Goal: Task Accomplishment & Management: Complete application form

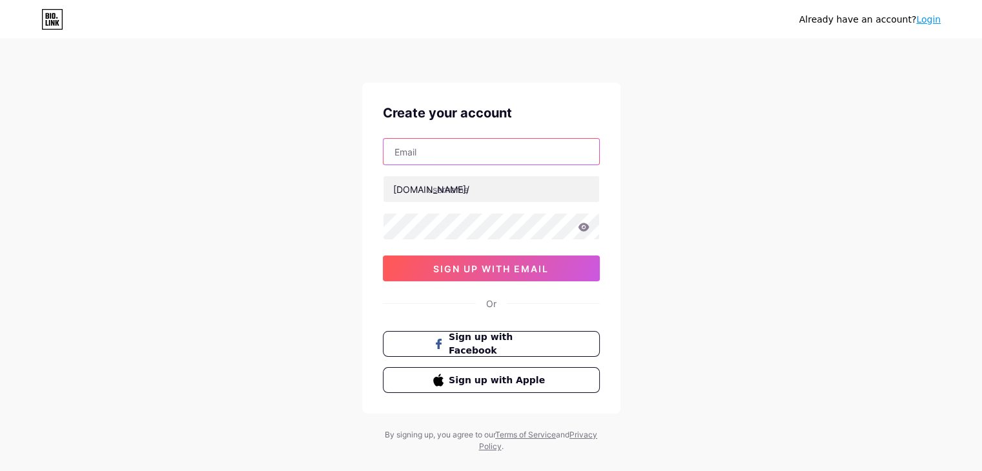
click at [457, 160] on input "text" at bounding box center [492, 152] width 216 height 26
type input "[EMAIL_ADDRESS][DOMAIN_NAME]"
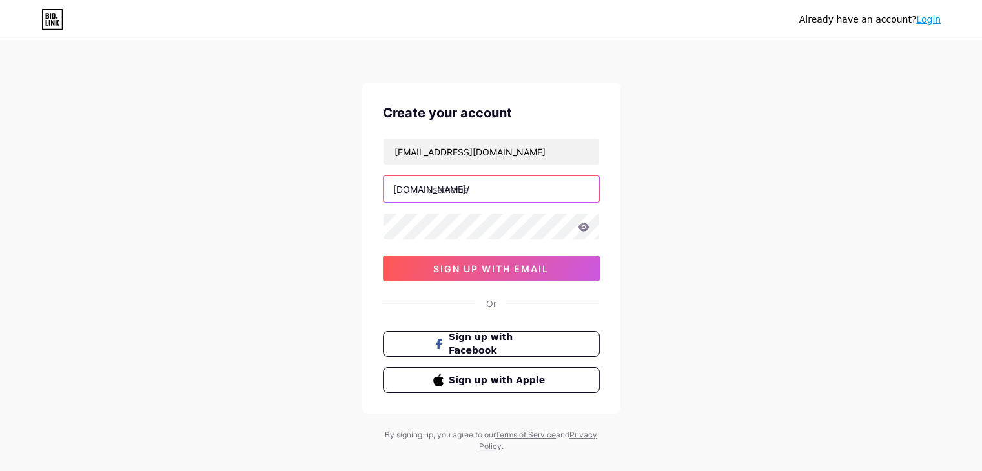
click at [458, 190] on input "text" at bounding box center [492, 189] width 216 height 26
type input "c"
type input "connxtionads"
click at [684, 196] on div "Already have an account? Login Create your account [EMAIL_ADDRESS][DOMAIN_NAME]…" at bounding box center [491, 247] width 982 height 494
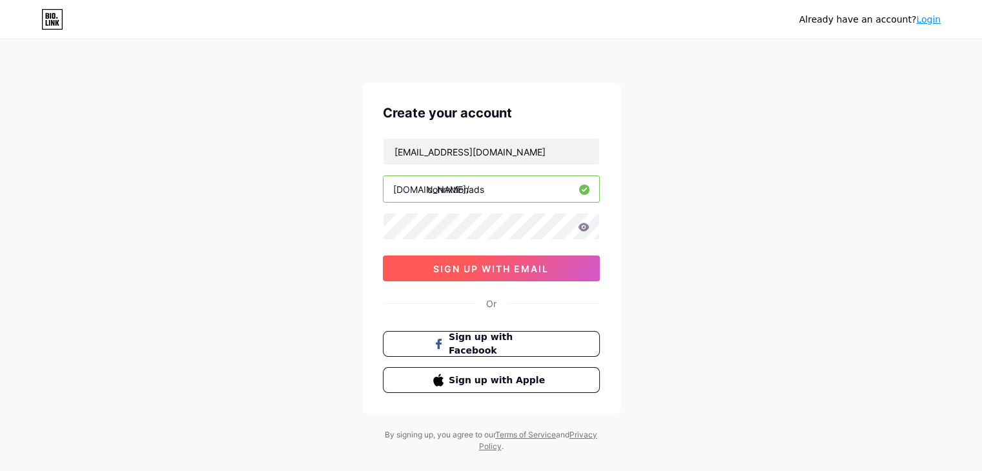
click at [498, 278] on button "sign up with email" at bounding box center [491, 269] width 217 height 26
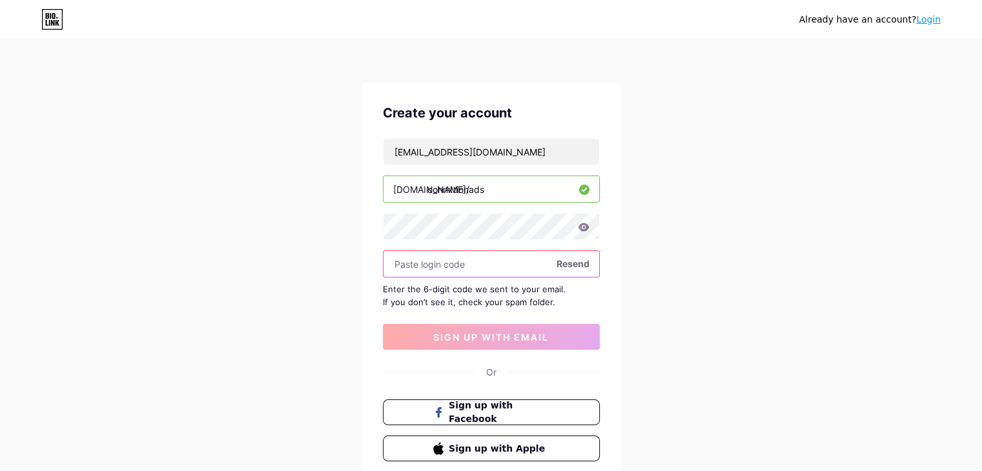
click at [461, 256] on input "text" at bounding box center [492, 264] width 216 height 26
paste input "981101"
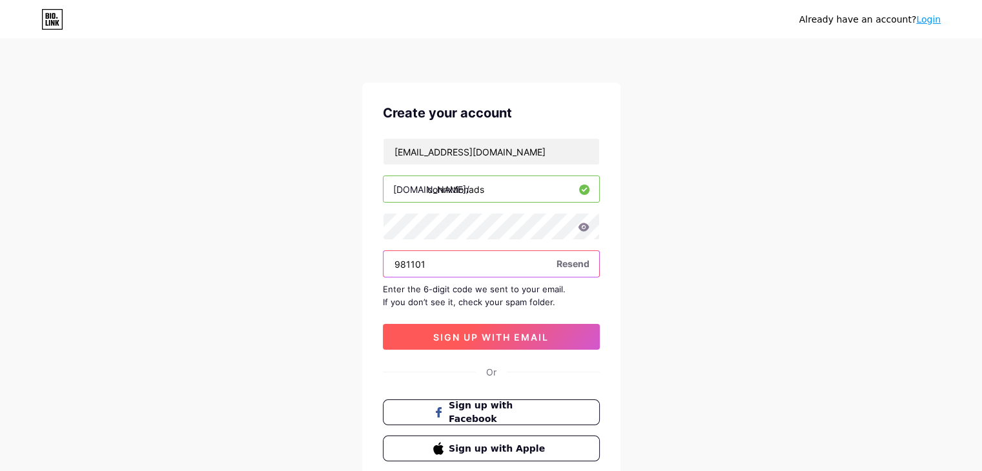
type input "981101"
click at [476, 332] on span "sign up with email" at bounding box center [491, 337] width 116 height 11
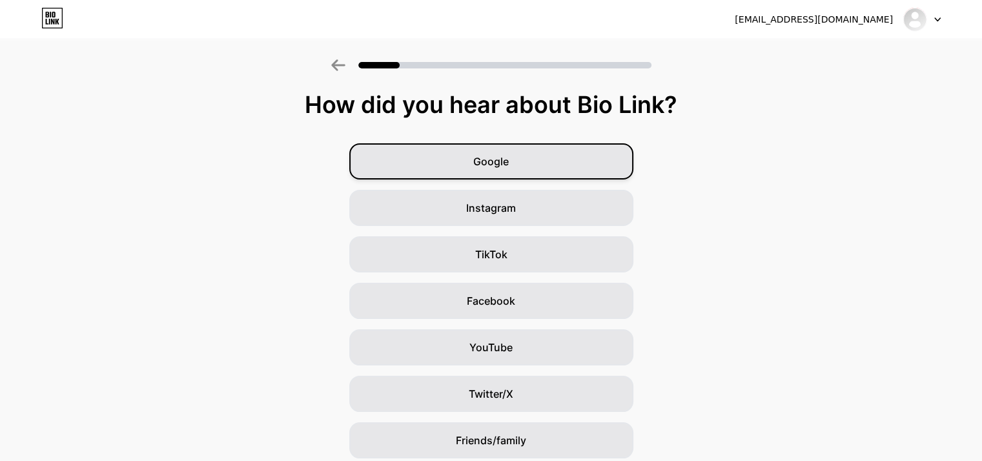
click at [548, 163] on div "Google" at bounding box center [491, 161] width 284 height 36
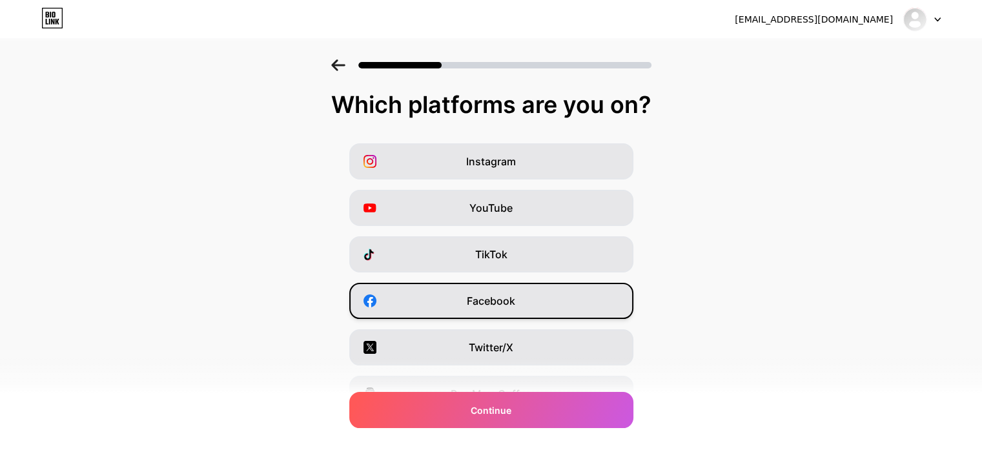
click at [504, 301] on span "Facebook" at bounding box center [491, 300] width 48 height 15
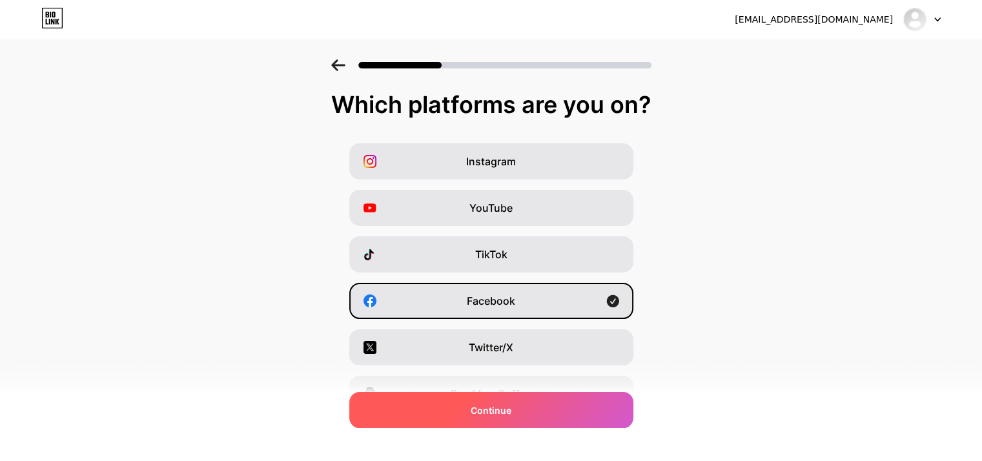
click at [549, 422] on div "Continue" at bounding box center [491, 410] width 284 height 36
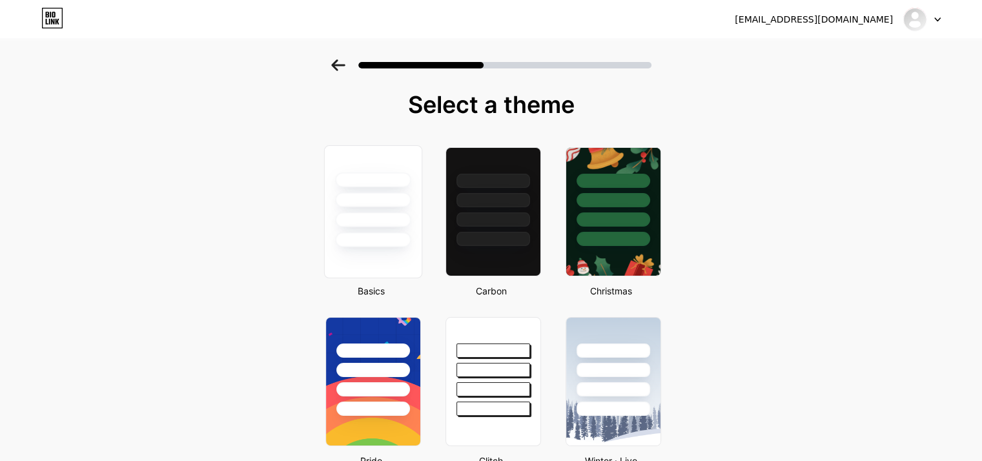
click at [411, 223] on div at bounding box center [373, 219] width 76 height 15
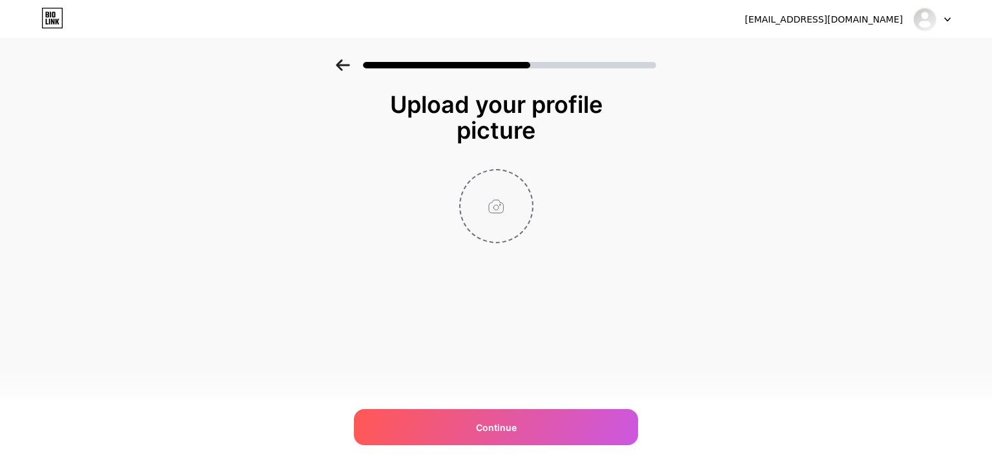
click at [509, 212] on input "file" at bounding box center [496, 206] width 72 height 72
type input "C:\fakepath\Connxtionads-Logo-Big.jpg"
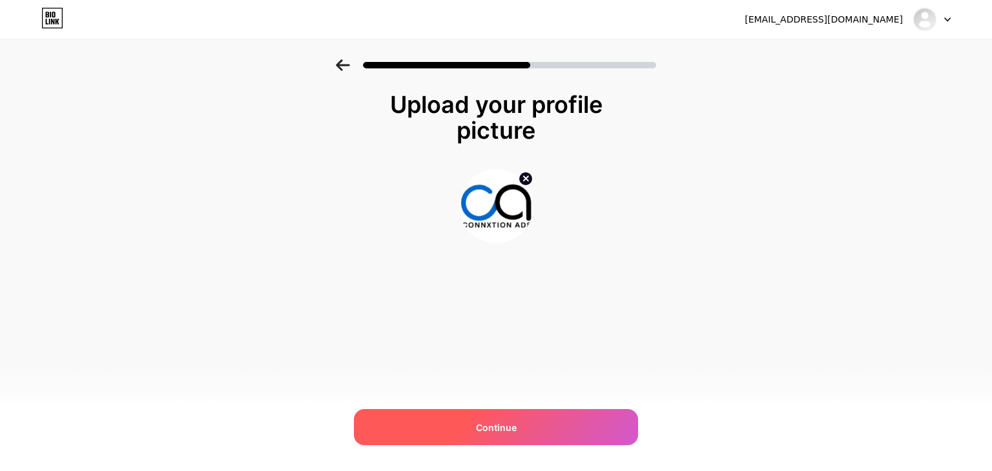
click at [491, 419] on div "Continue" at bounding box center [496, 427] width 284 height 36
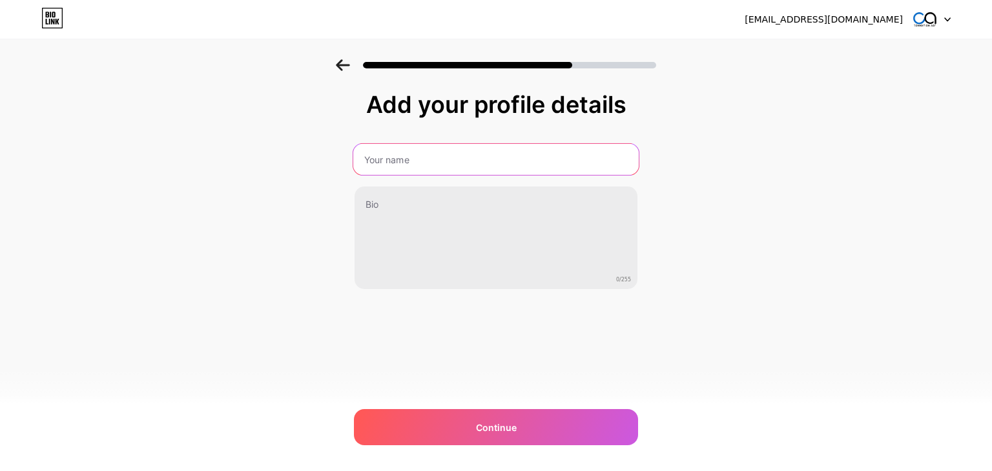
click at [447, 148] on input "text" at bounding box center [495, 159] width 285 height 31
type input "Digital Marketing Services in [GEOGRAPHIC_DATA][US_STATE]"
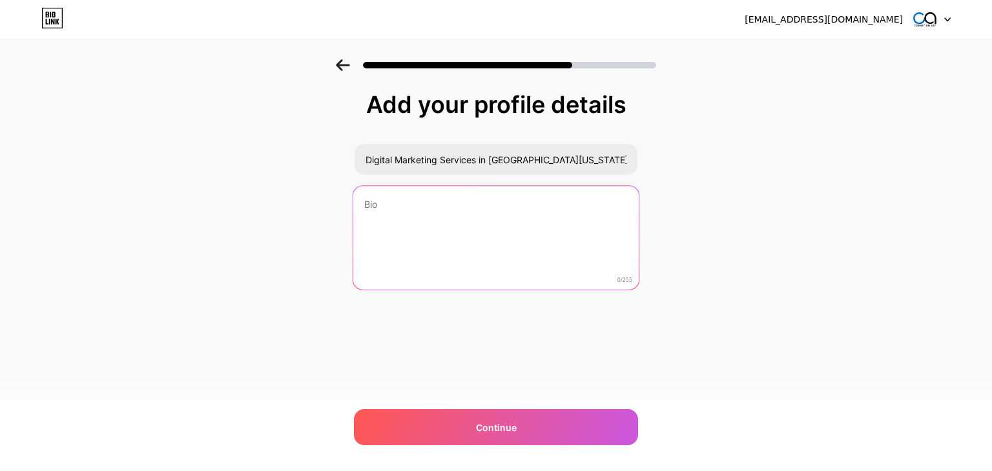
click at [489, 233] on textarea at bounding box center [495, 238] width 285 height 105
paste textarea "Connxtion Ads is a trusted digital marketing agency in [GEOGRAPHIC_DATA][US_STA…"
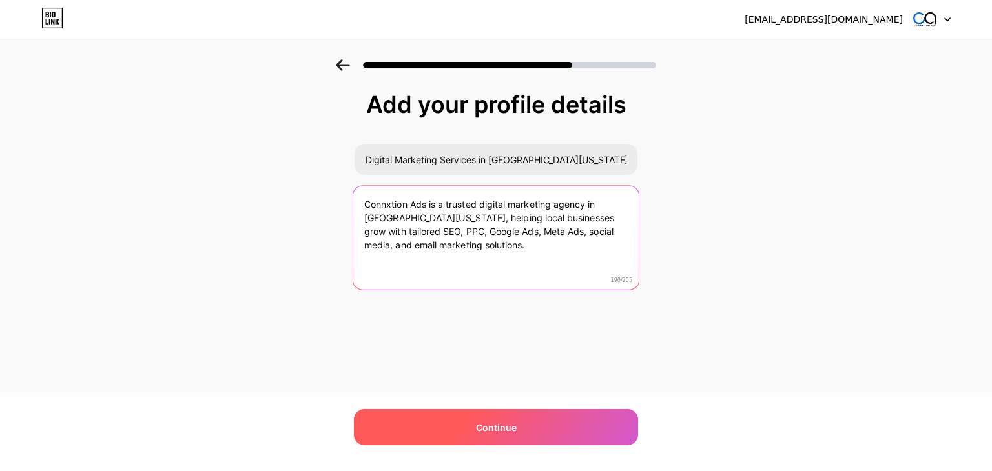
type textarea "Connxtion Ads is a trusted digital marketing agency in [GEOGRAPHIC_DATA][US_STA…"
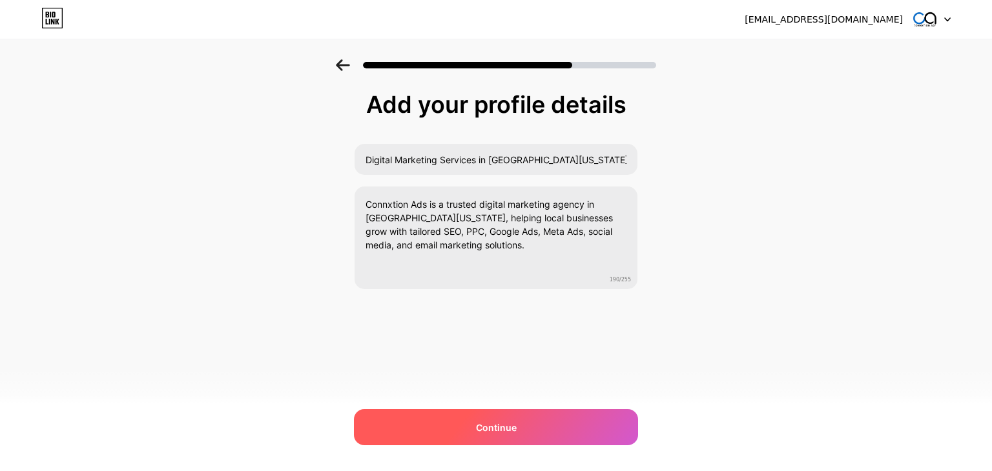
click at [472, 418] on div "Continue" at bounding box center [496, 427] width 284 height 36
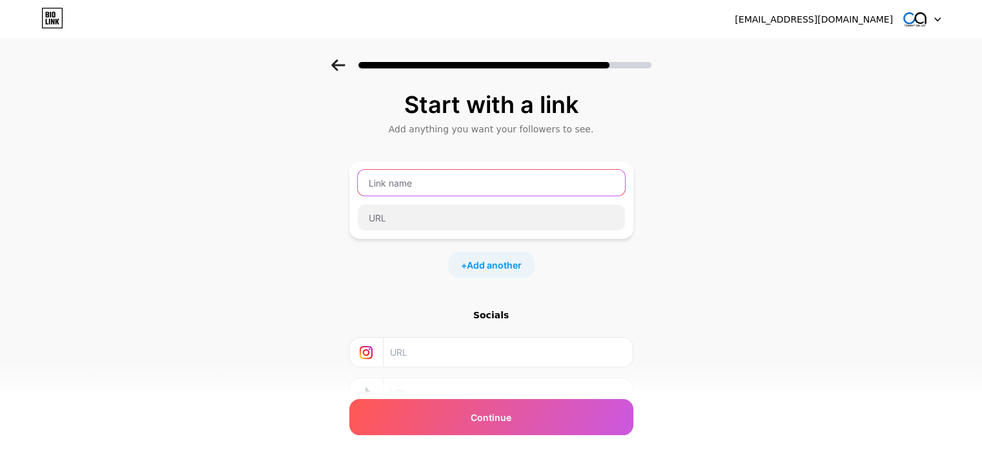
click at [442, 181] on input "text" at bounding box center [491, 183] width 267 height 26
type input "Digital Marketing Services [GEOGRAPHIC_DATA][US_STATE]"
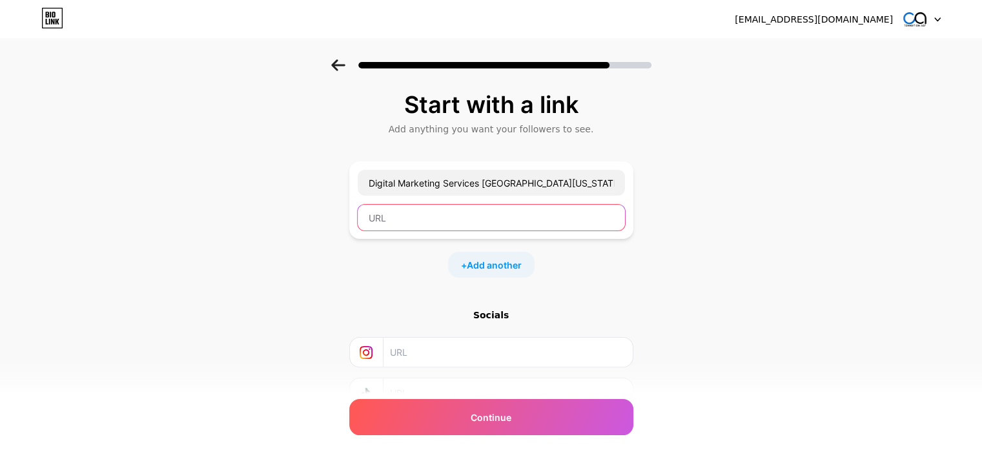
click at [446, 223] on input "text" at bounding box center [491, 218] width 267 height 26
paste input "[URL][DOMAIN_NAME][US_STATE]"
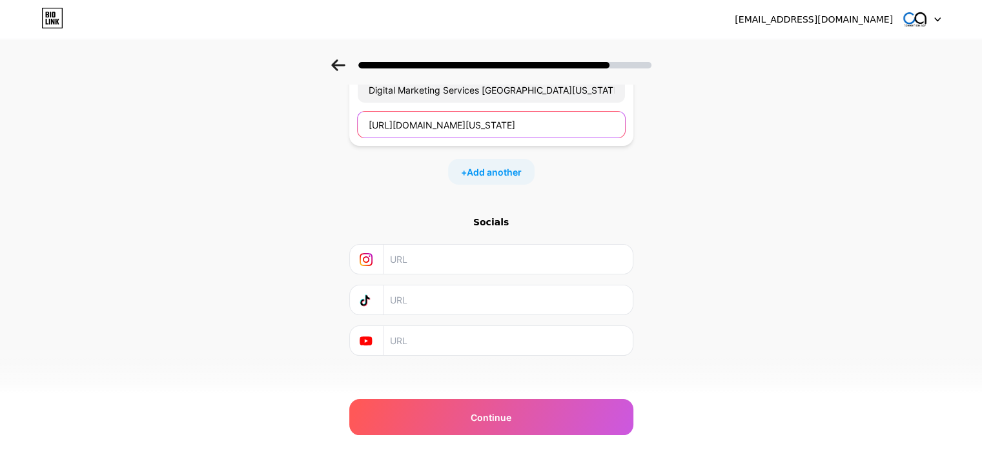
scroll to position [93, 0]
type input "[URL][DOMAIN_NAME][US_STATE]"
click at [426, 268] on input "text" at bounding box center [507, 259] width 234 height 29
paste input "[URL][DOMAIN_NAME]"
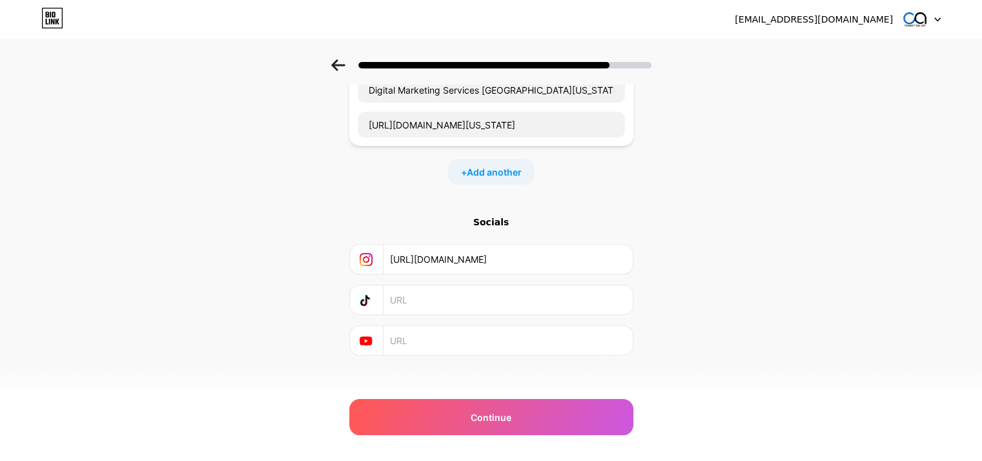
type input "[URL][DOMAIN_NAME]"
click at [440, 347] on input "text" at bounding box center [507, 340] width 234 height 29
paste input "[URL][EMAIL_ADDRESS][DOMAIN_NAME]"
type input "[URL][EMAIL_ADDRESS][DOMAIN_NAME]"
click at [514, 169] on span "Add another" at bounding box center [494, 172] width 55 height 14
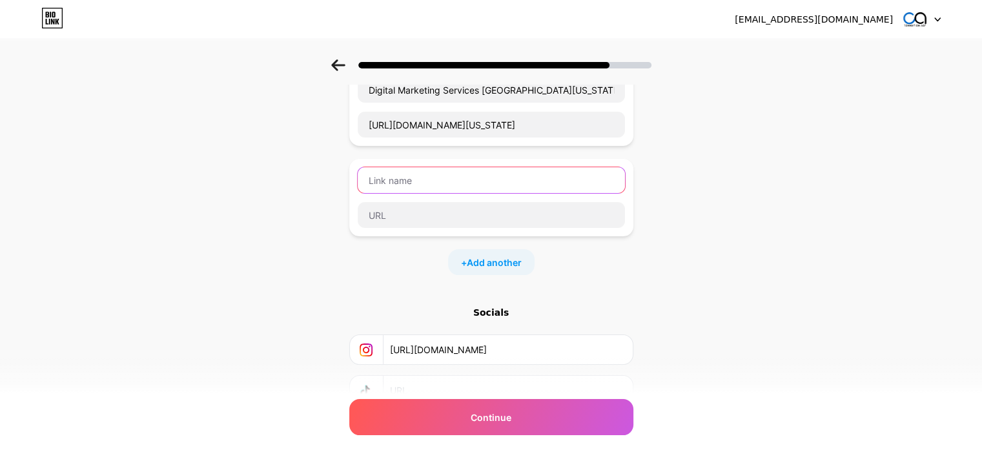
click at [461, 182] on input "text" at bounding box center [491, 180] width 267 height 26
type input "Contact Us"
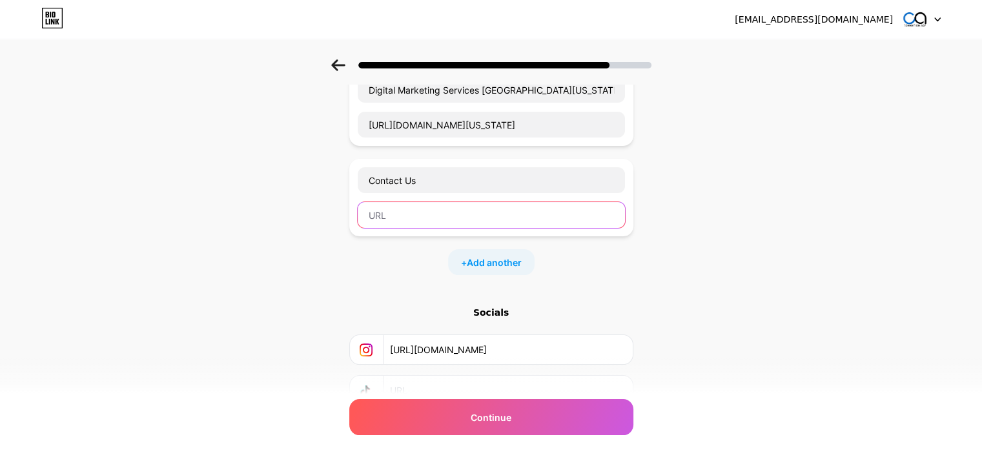
paste input "[URL][DOMAIN_NAME]"
click at [440, 220] on input "text" at bounding box center [491, 215] width 267 height 26
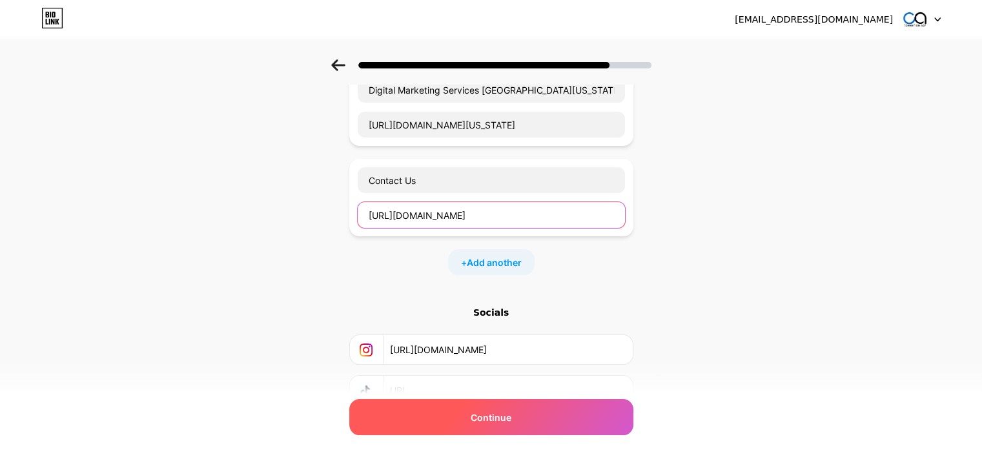
type input "[URL][DOMAIN_NAME]"
click at [484, 420] on span "Continue" at bounding box center [491, 418] width 41 height 14
click at [497, 415] on span "Continue" at bounding box center [491, 418] width 41 height 14
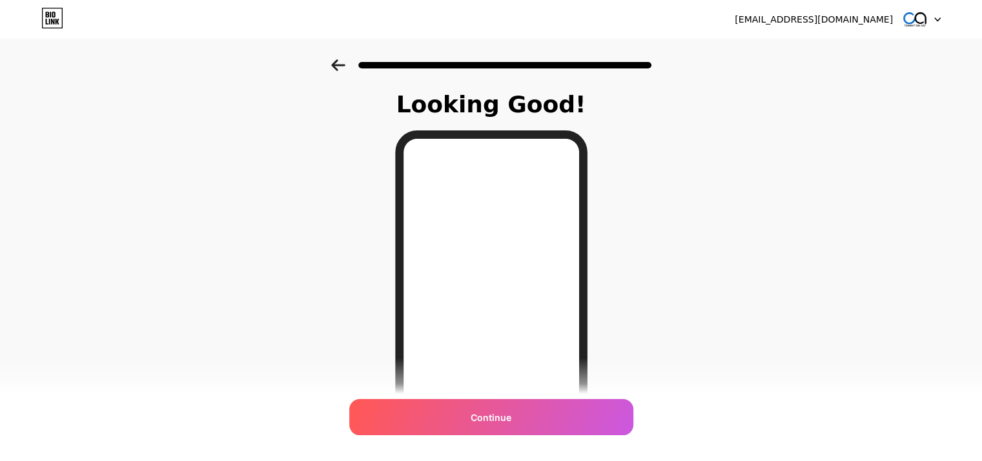
scroll to position [127, 0]
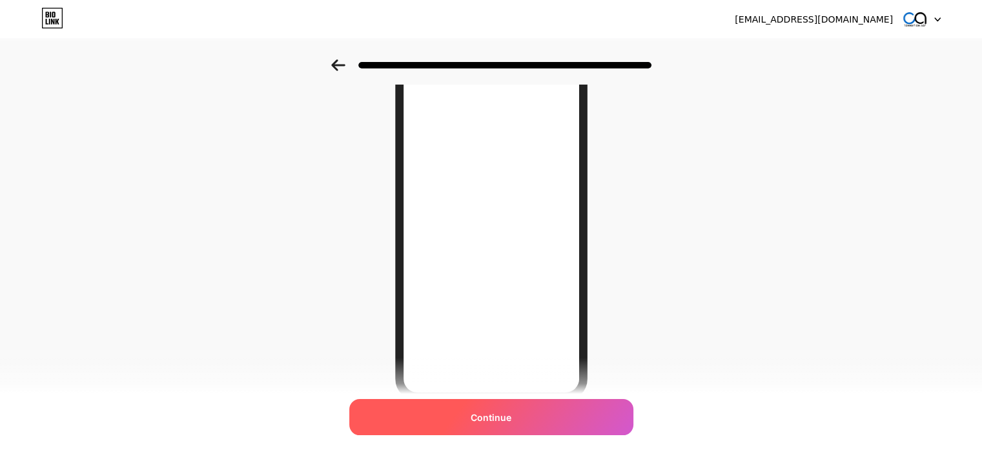
click at [528, 411] on div "Continue" at bounding box center [491, 417] width 284 height 36
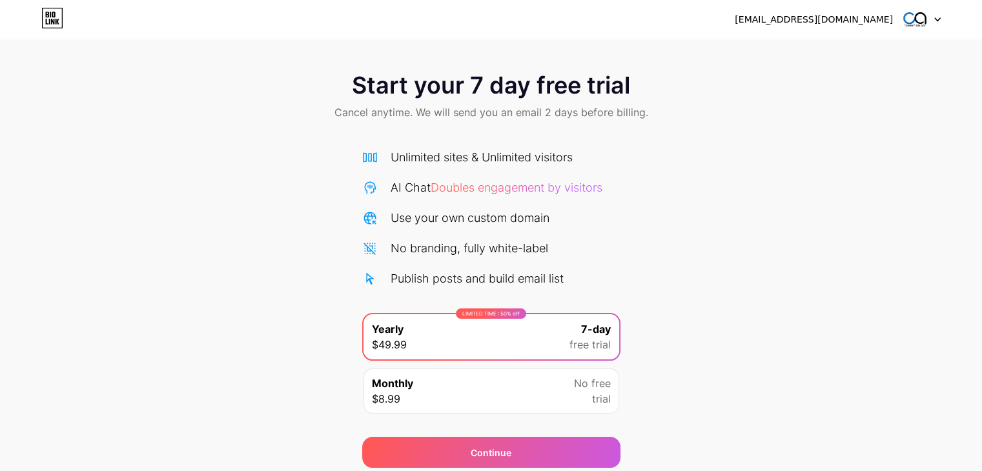
click at [941, 21] on div "[EMAIL_ADDRESS][DOMAIN_NAME] Logout" at bounding box center [491, 19] width 982 height 23
click at [936, 22] on div at bounding box center [921, 19] width 37 height 23
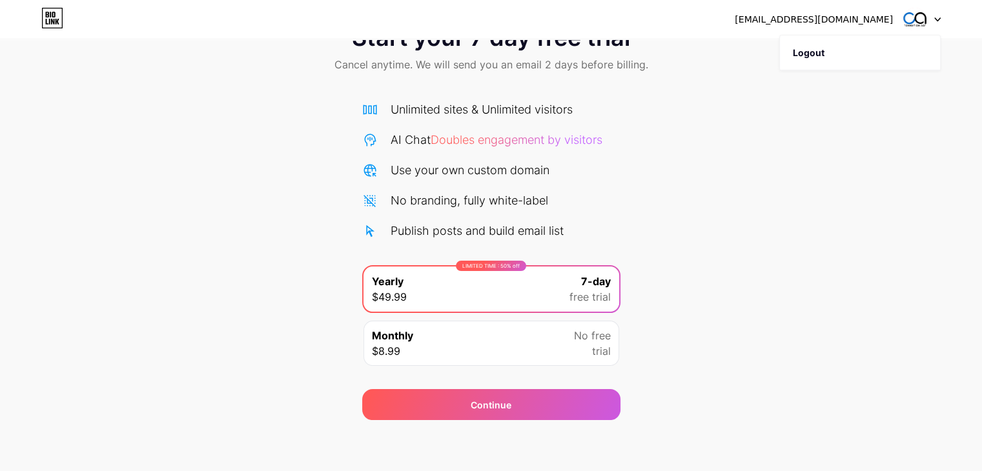
click at [568, 353] on div "Monthly $8.99 No free trial" at bounding box center [492, 343] width 256 height 45
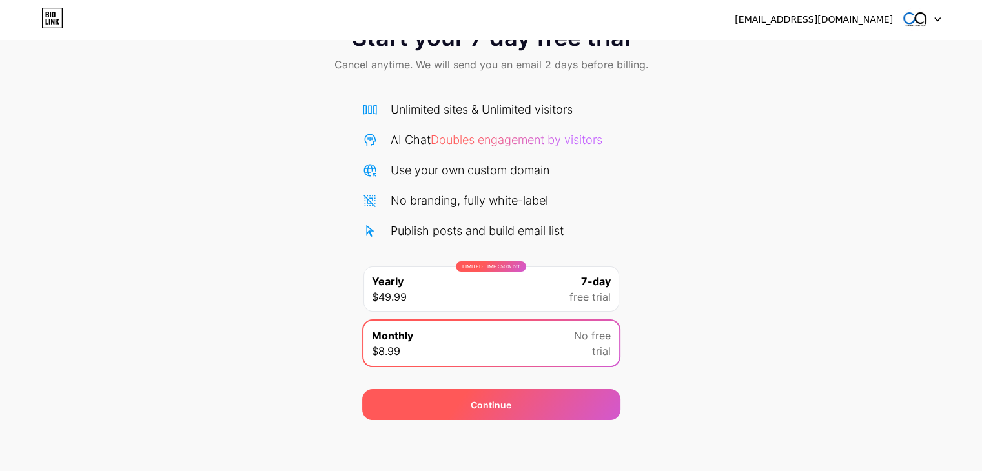
click at [528, 402] on div "Continue" at bounding box center [491, 404] width 258 height 31
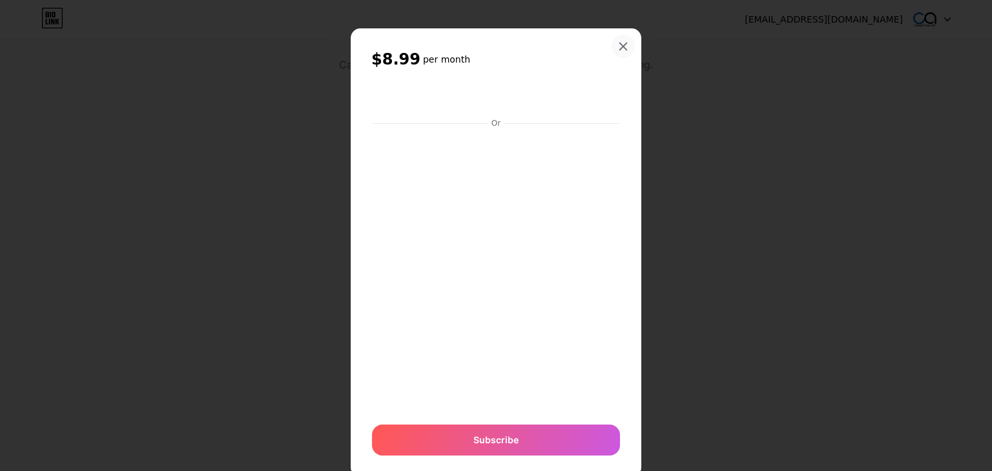
click at [619, 39] on div at bounding box center [622, 46] width 23 height 23
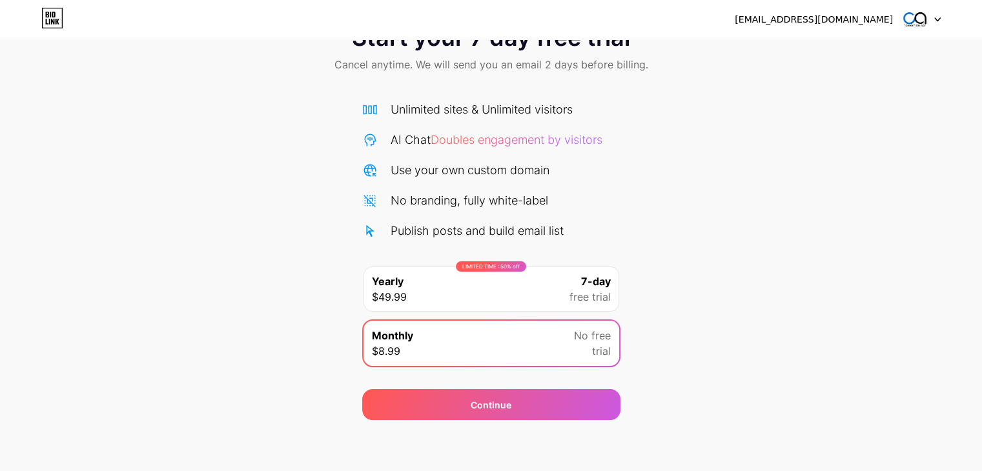
scroll to position [0, 0]
